Goal: Use online tool/utility: Utilize a website feature to perform a specific function

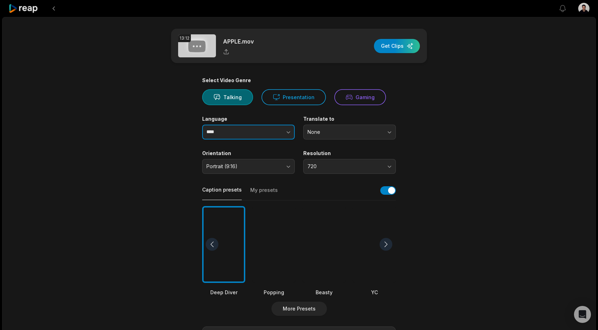
click at [268, 136] on button "button" at bounding box center [275, 131] width 40 height 15
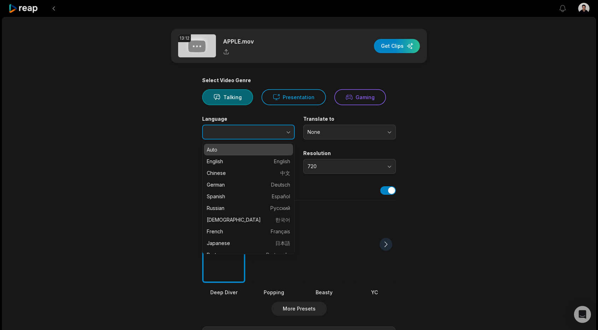
type input "****"
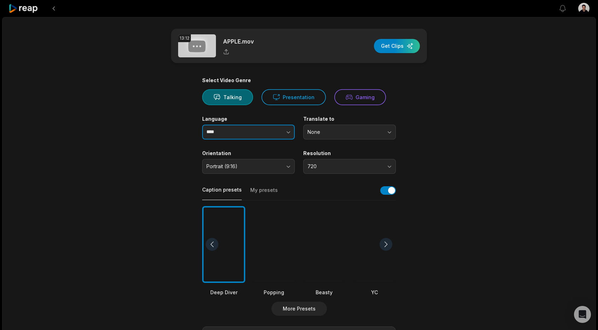
click at [268, 136] on button "button" at bounding box center [275, 131] width 40 height 15
click at [330, 134] on span "None" at bounding box center [345, 132] width 74 height 6
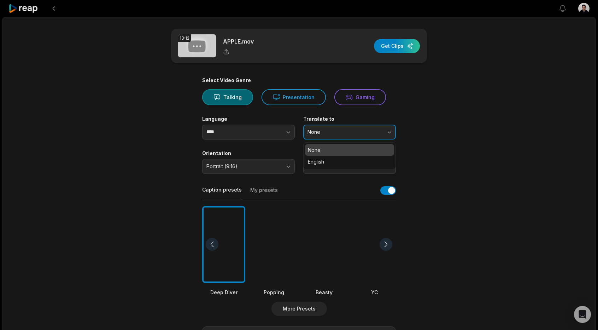
click at [330, 134] on span "None" at bounding box center [345, 132] width 74 height 6
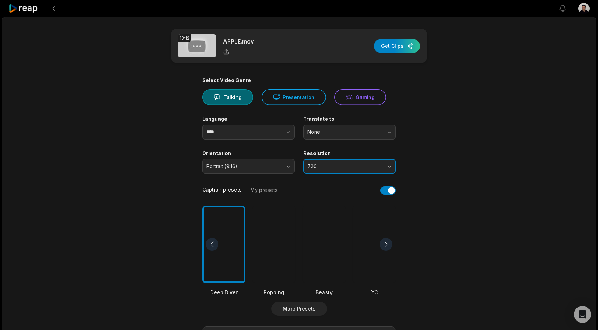
click at [330, 163] on span "720" at bounding box center [345, 166] width 74 height 6
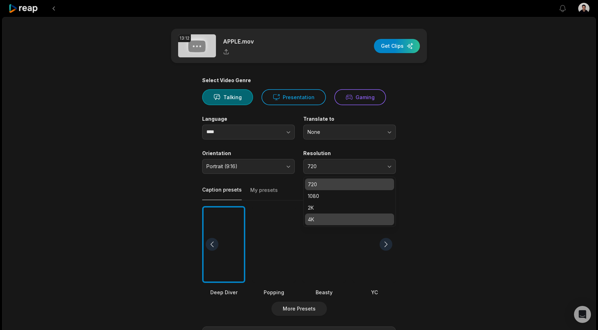
click at [339, 215] on p "4K" at bounding box center [349, 218] width 83 height 7
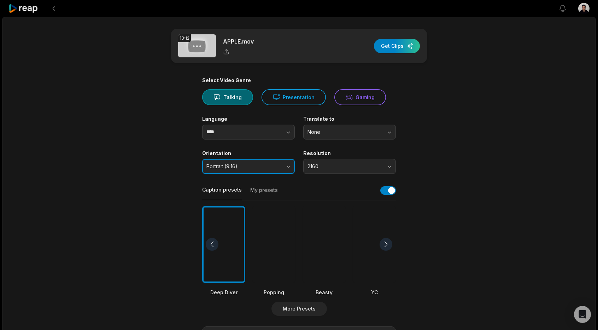
click at [244, 163] on span "Portrait (9:16)" at bounding box center [244, 166] width 74 height 6
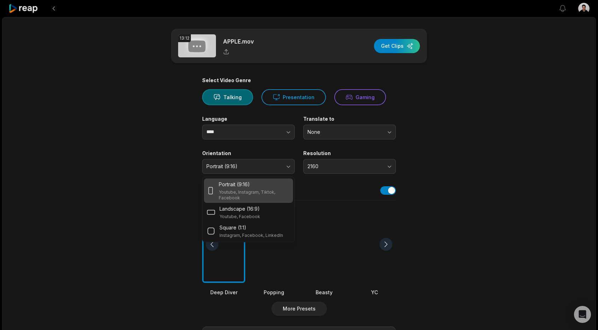
click at [248, 179] on div "Portrait (9:16) Youtube, Instagram, Tiktok, Facebook" at bounding box center [248, 190] width 89 height 24
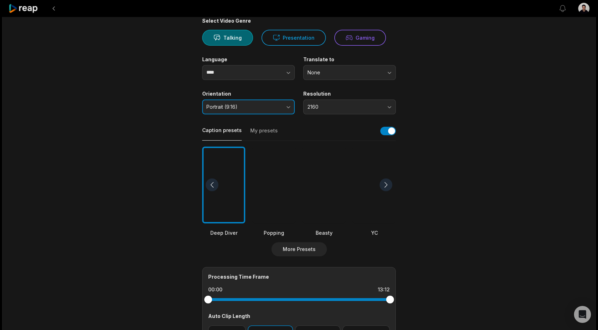
scroll to position [179, 0]
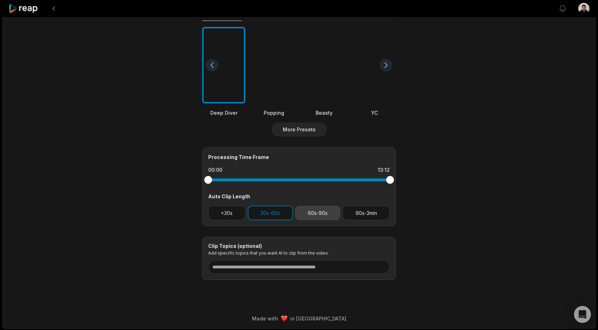
click at [302, 213] on button "60s-90s" at bounding box center [318, 212] width 46 height 15
click at [319, 214] on button "60s-90s" at bounding box center [318, 212] width 46 height 15
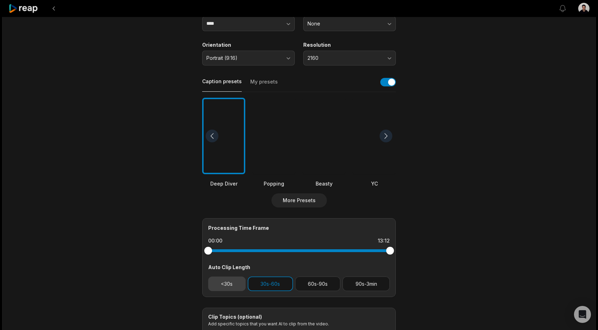
click at [240, 283] on button "<30s" at bounding box center [226, 283] width 37 height 15
click at [294, 282] on div "<30s 30s-60s 60s-90s 90s-3min" at bounding box center [299, 283] width 182 height 15
click at [278, 284] on button "30s-60s" at bounding box center [270, 283] width 45 height 15
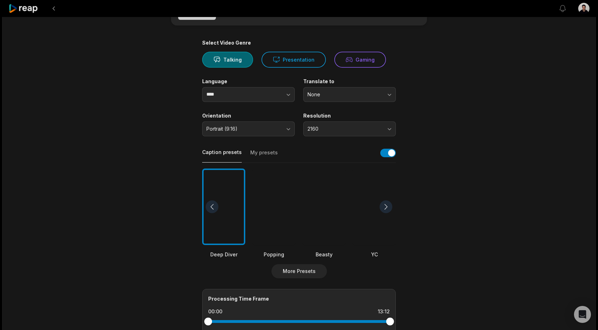
click at [324, 207] on div at bounding box center [324, 206] width 43 height 77
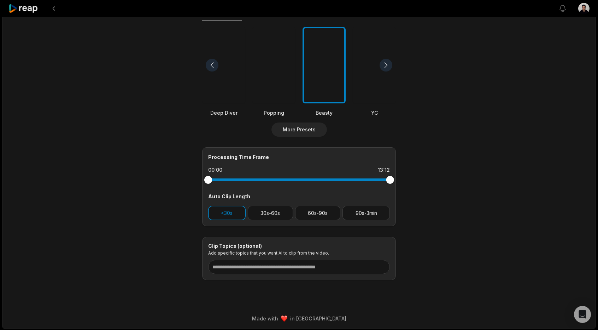
scroll to position [0, 0]
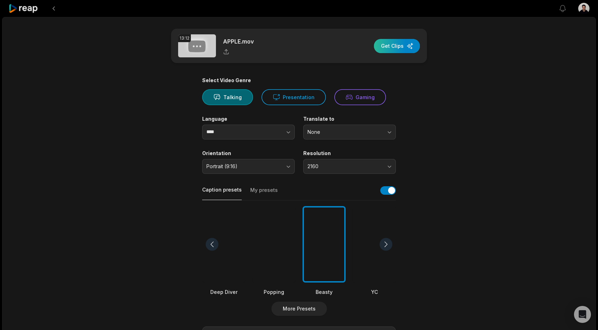
click at [394, 44] on div "button" at bounding box center [397, 46] width 46 height 14
